Goal: Task Accomplishment & Management: Manage account settings

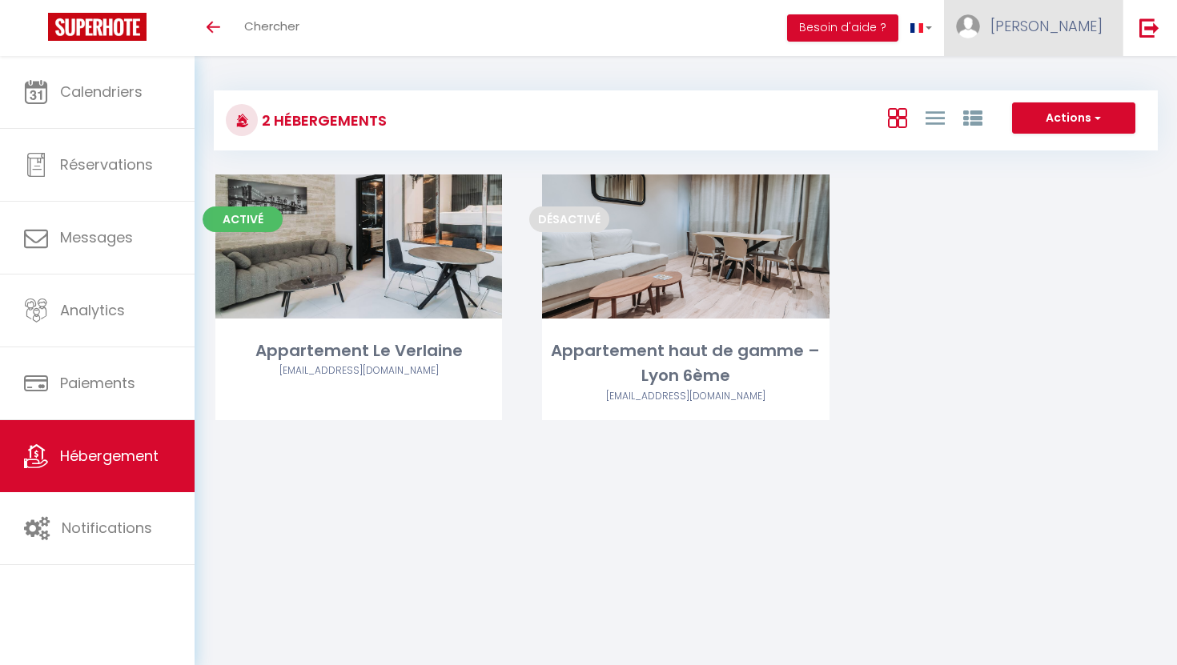
click at [1074, 22] on span "[PERSON_NAME]" at bounding box center [1046, 26] width 112 height 20
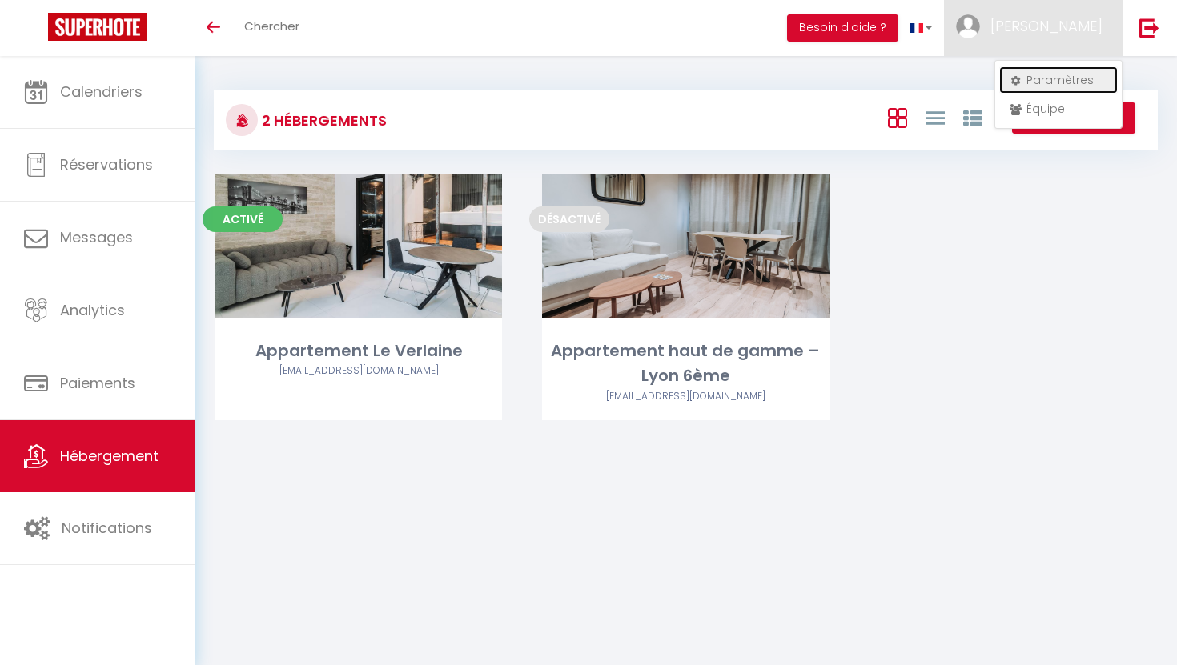
click at [1055, 81] on link "Paramètres" at bounding box center [1058, 79] width 118 height 27
select select "fr"
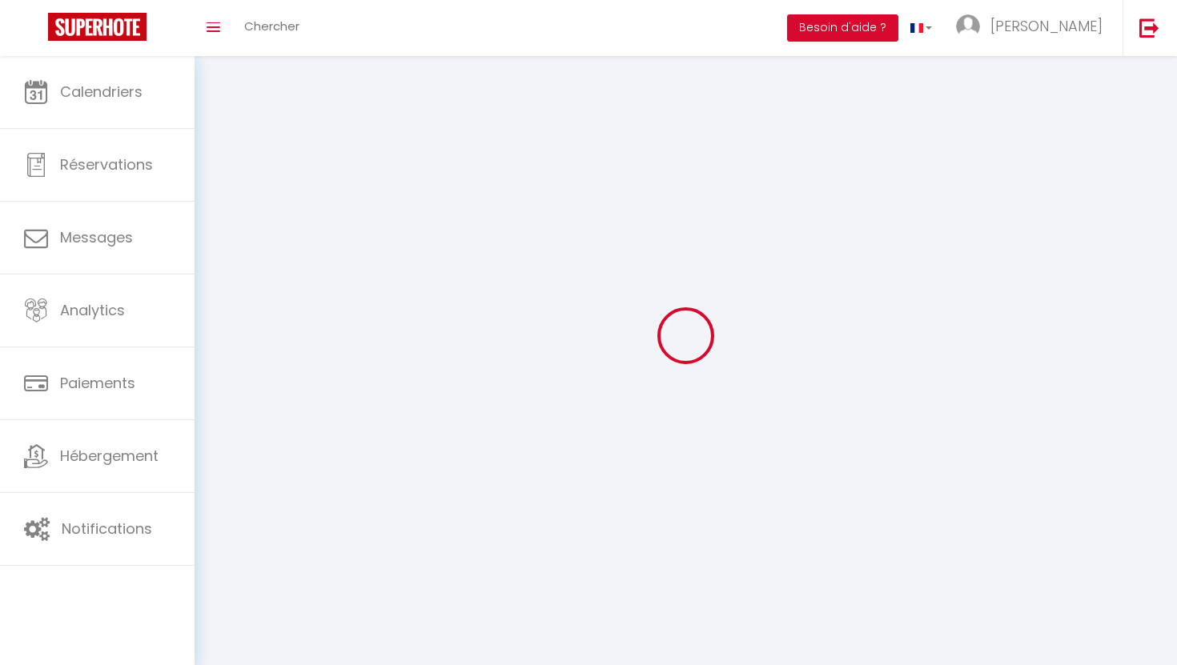
type input "[PERSON_NAME]"
type input "bentolila"
type input "0783145844"
type input "[STREET_ADDRESS][PERSON_NAME]"
type input "69100"
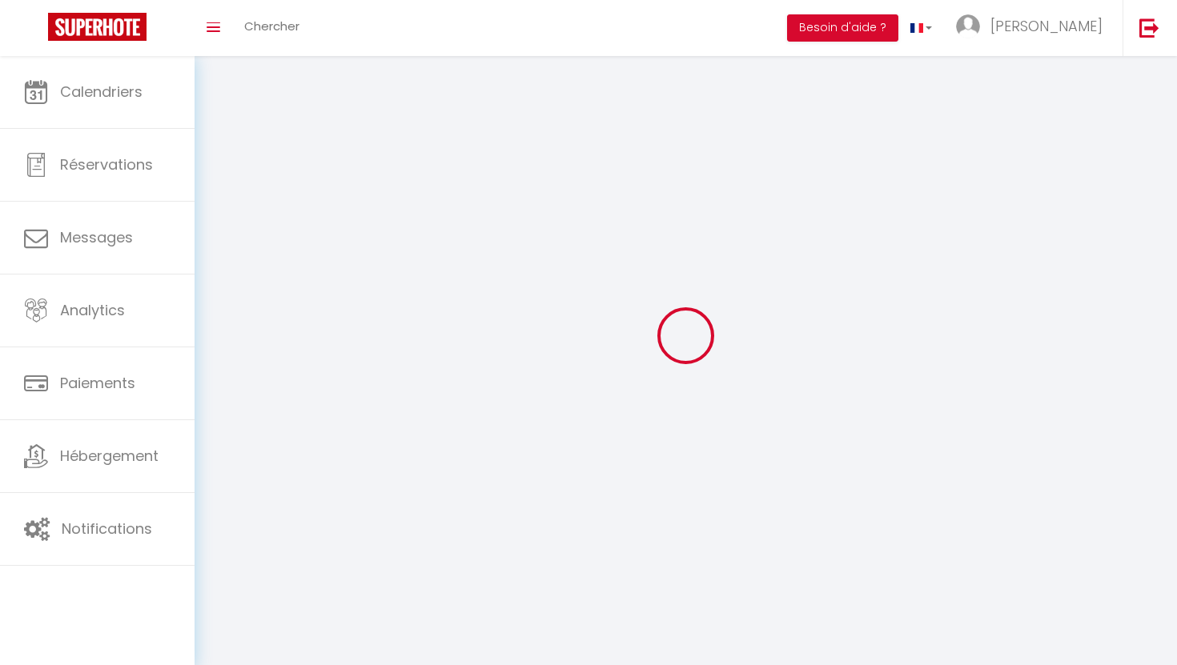
type input "villeurbanne"
type input "BsUuMoFHNGJgW52d0wOMYO3DL"
type input "rSbUV2yLy1yN5yjNoZ2tg5GSt"
type input "[URL][DOMAIN_NAME]"
type input "BsUuMoFHNGJgW52d0wOMYO3DL"
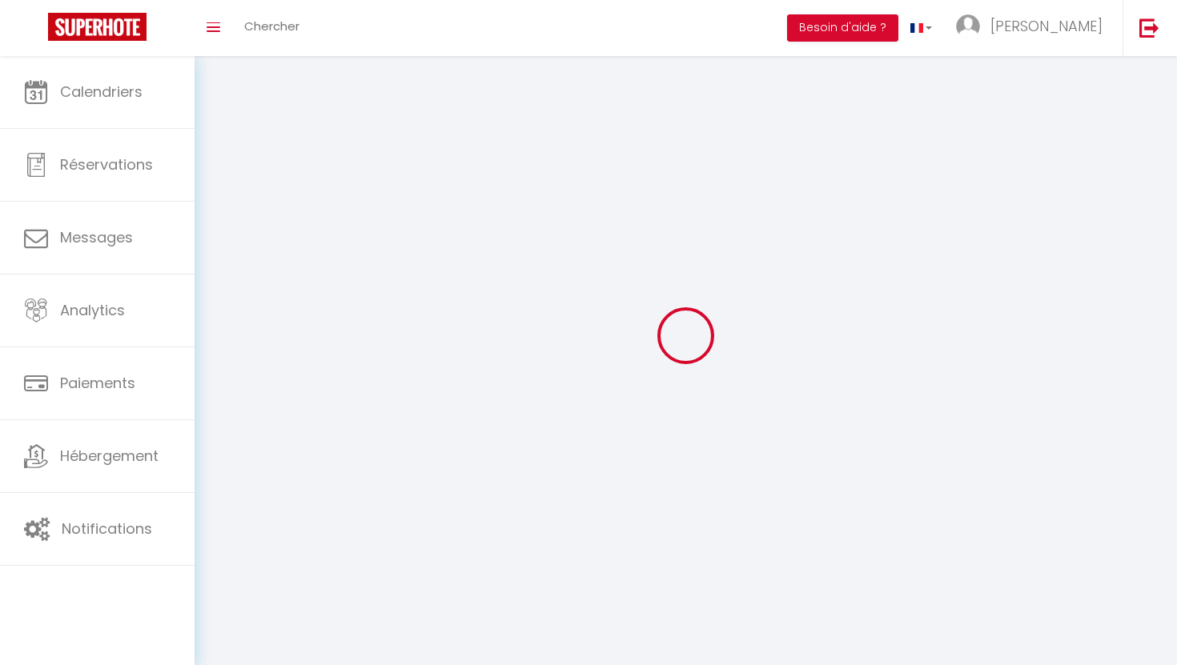
type input "rSbUV2yLy1yN5yjNoZ2tg5GSt"
type input "[URL][DOMAIN_NAME]"
select select "28"
select select "fr"
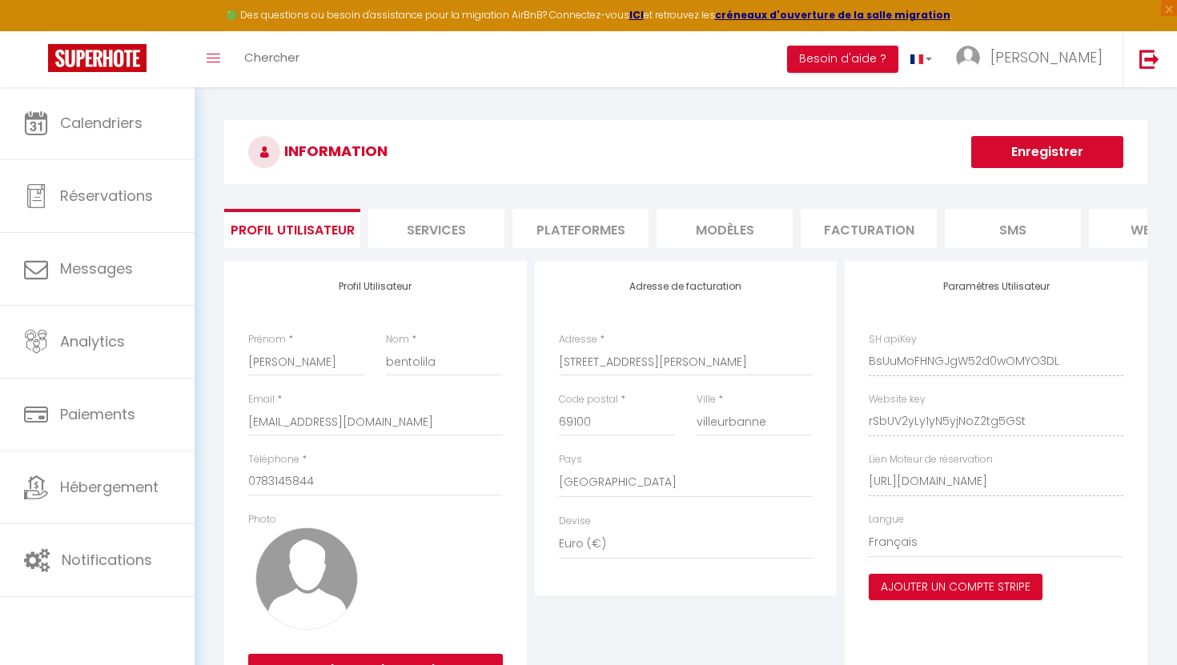
click at [551, 236] on li "Plateformes" at bounding box center [580, 228] width 136 height 39
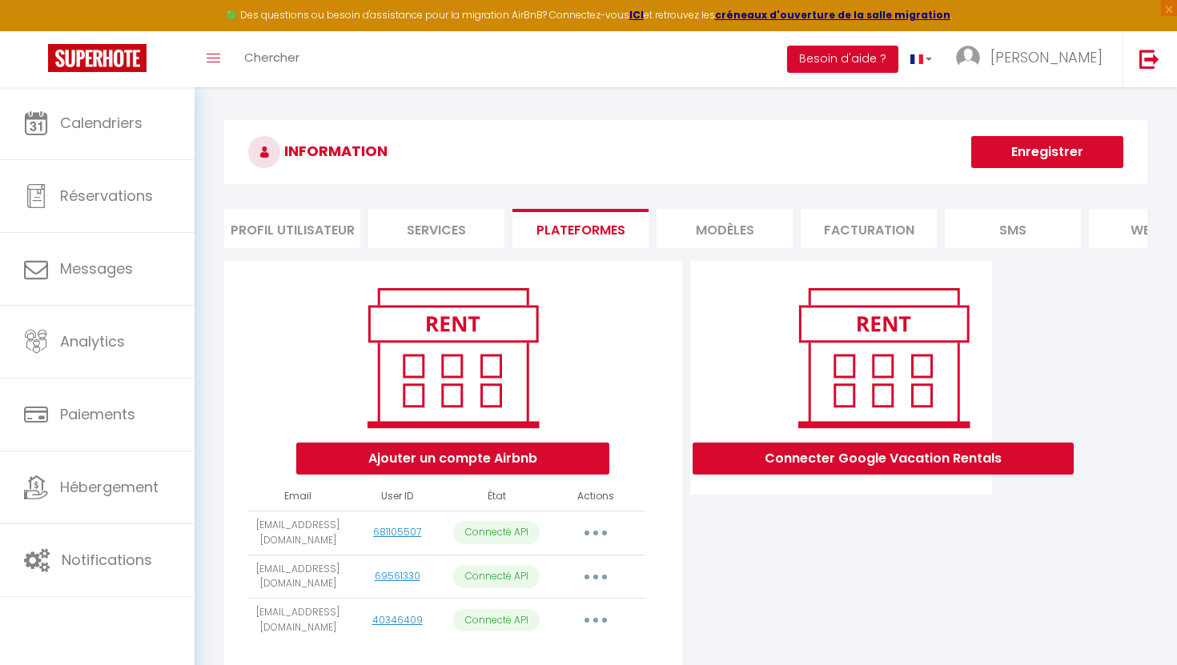
scroll to position [87, 0]
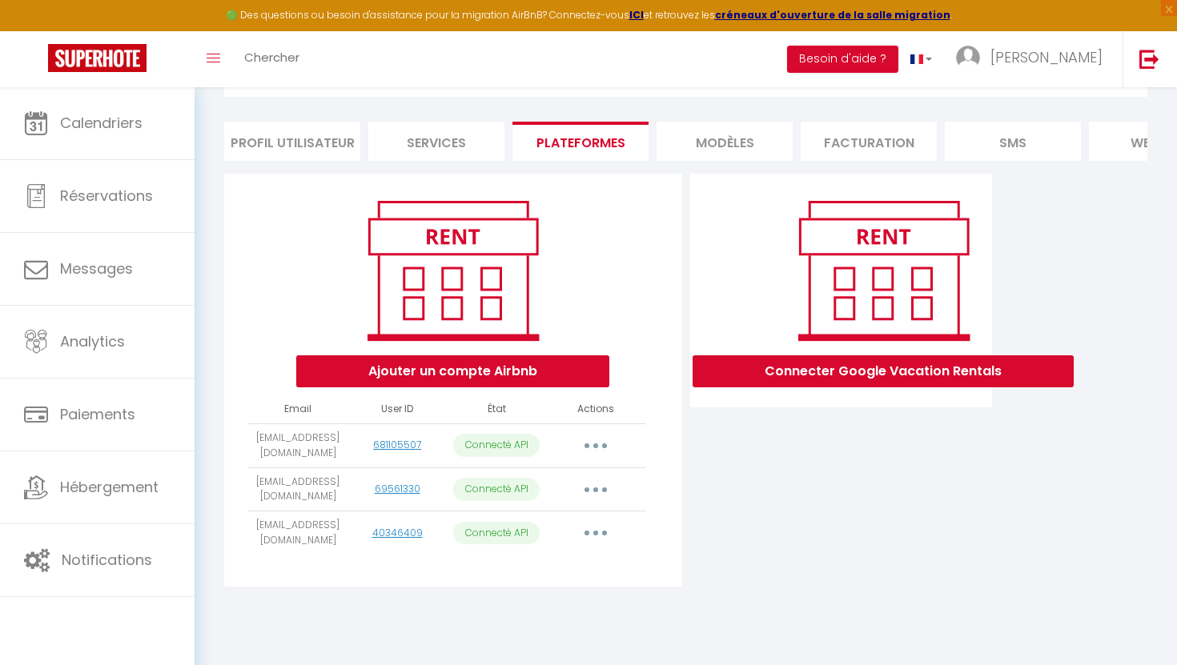
click at [601, 540] on button "button" at bounding box center [595, 533] width 45 height 26
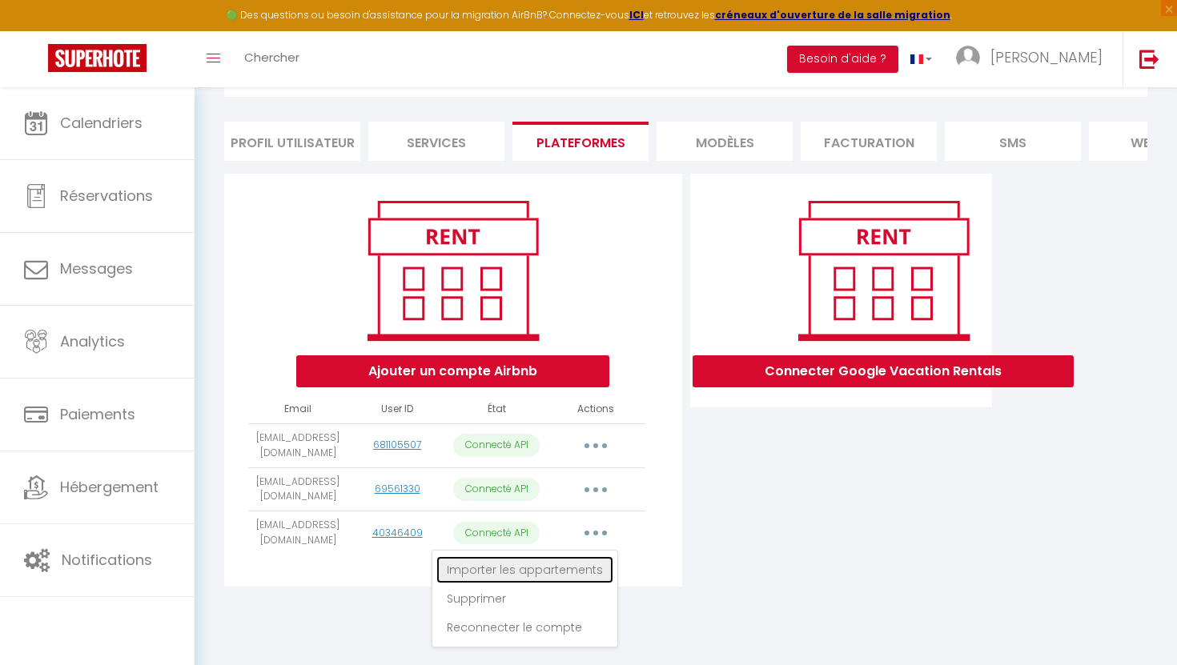
click at [548, 570] on link "Importer les appartements" at bounding box center [524, 569] width 177 height 27
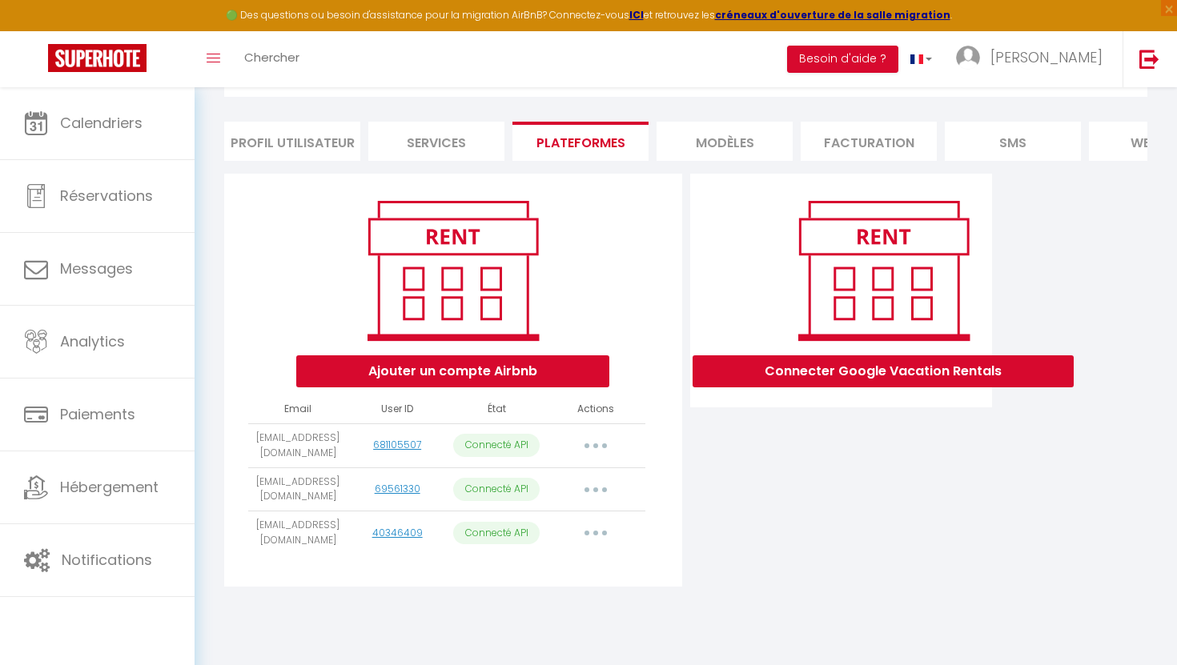
select select
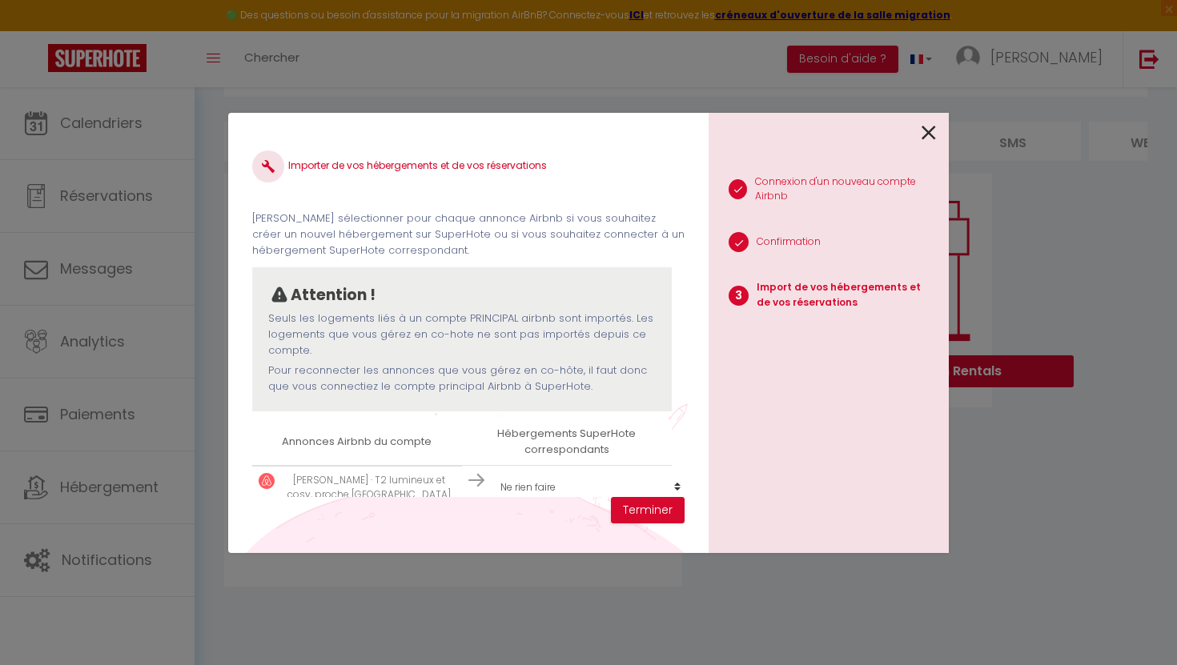
scroll to position [69, 0]
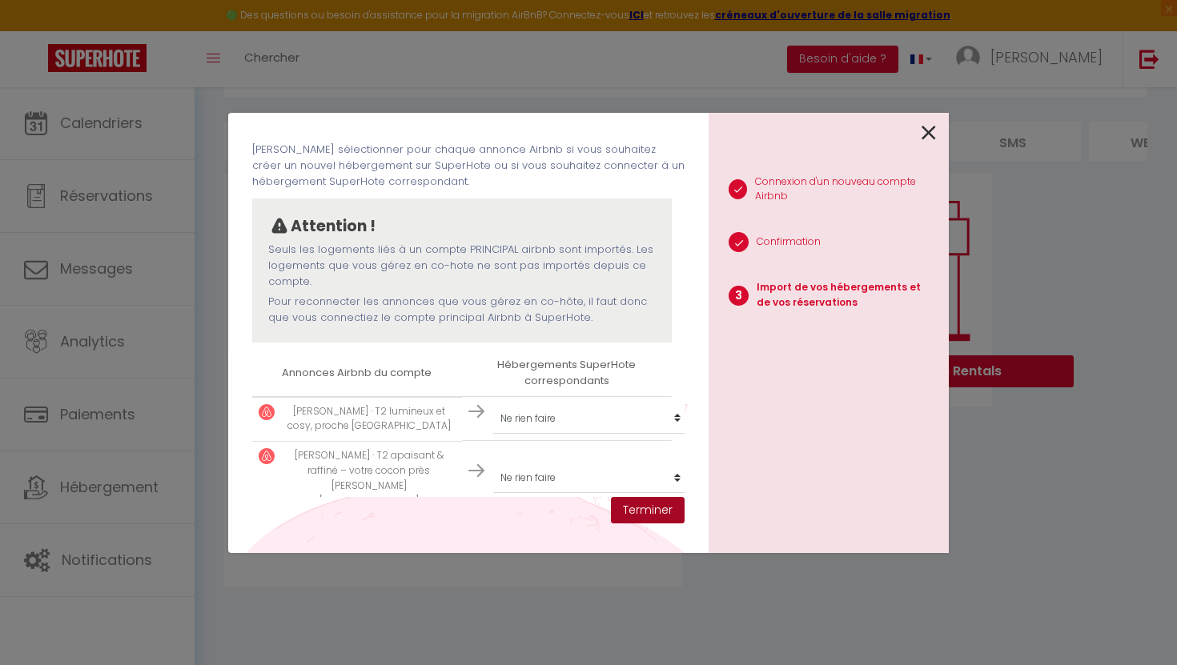
click at [649, 508] on button "Terminer" at bounding box center [648, 510] width 74 height 27
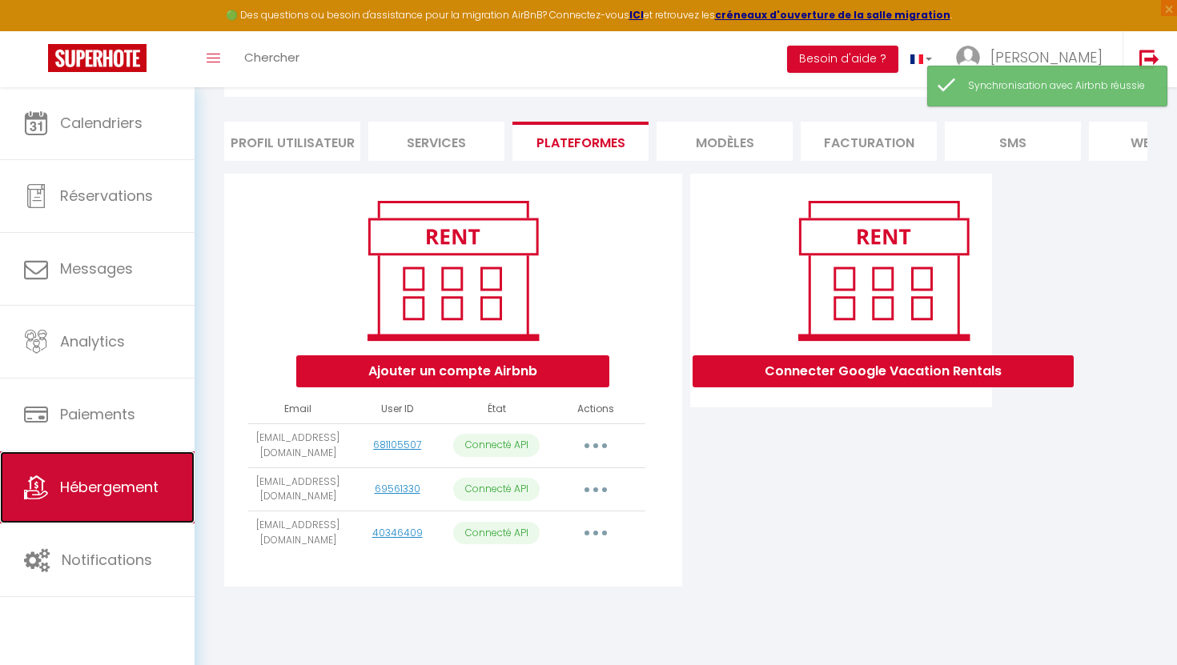
click at [98, 477] on span "Hébergement" at bounding box center [109, 487] width 98 height 20
